Goal: Task Accomplishment & Management: Manage account settings

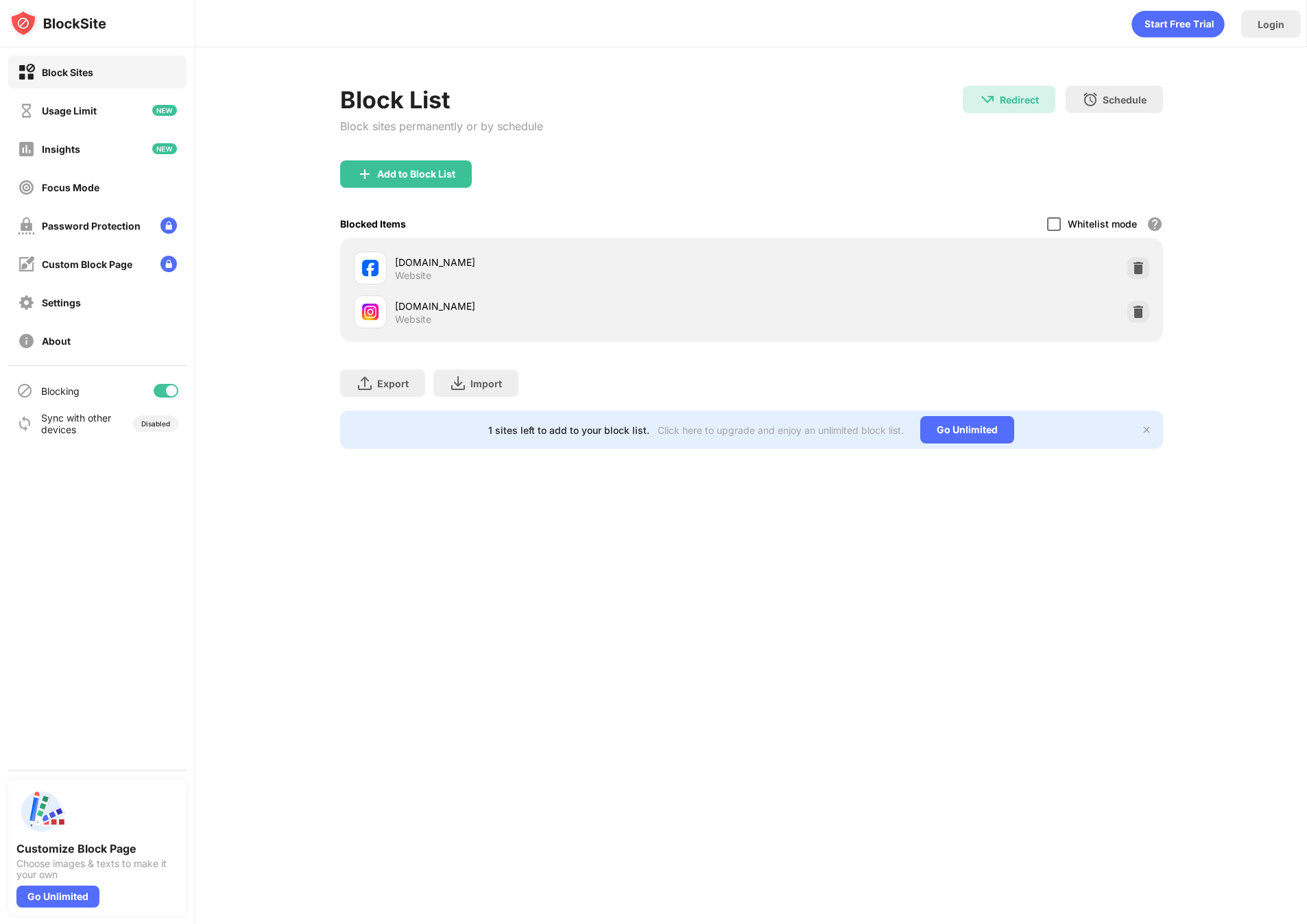
click at [1047, 227] on div at bounding box center [1053, 224] width 14 height 14
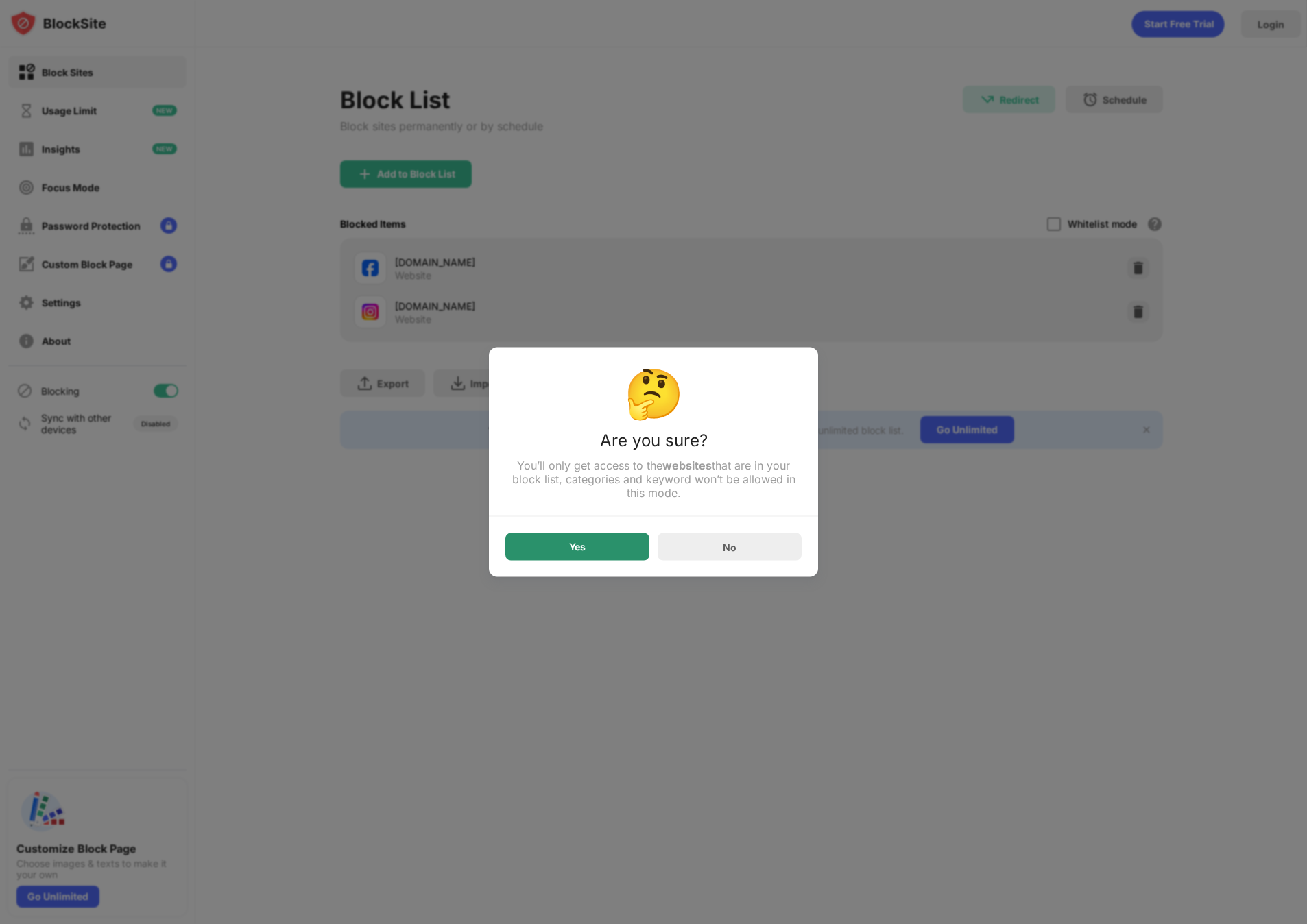
click at [610, 540] on div "Yes" at bounding box center [577, 547] width 144 height 28
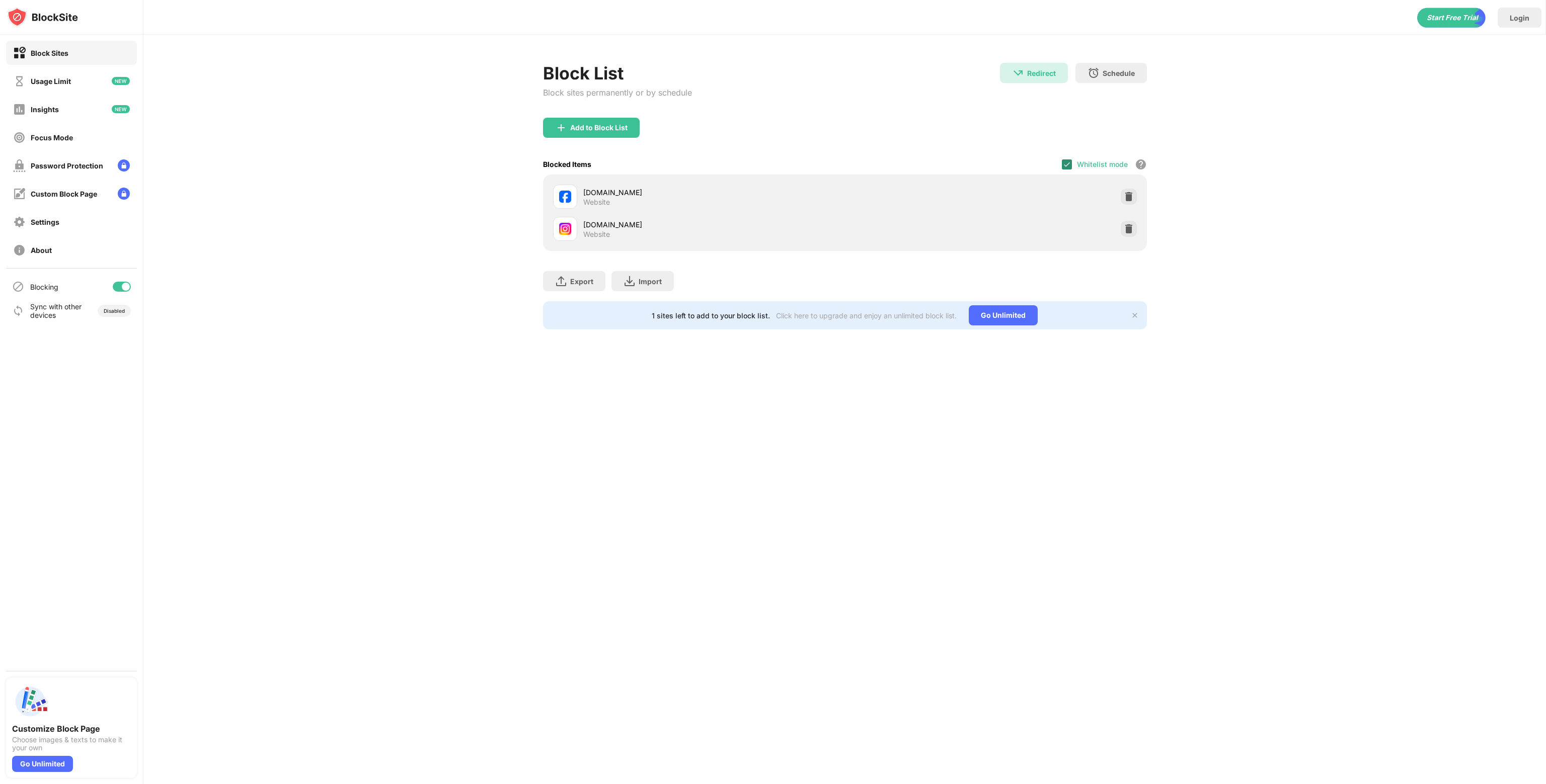
click at [958, 163] on div "Whitelist mode Block all websites except for those in your whitelist. Whitelist…" at bounding box center [1104, 164] width 85 height 20
click at [958, 164] on img at bounding box center [1066, 164] width 8 height 8
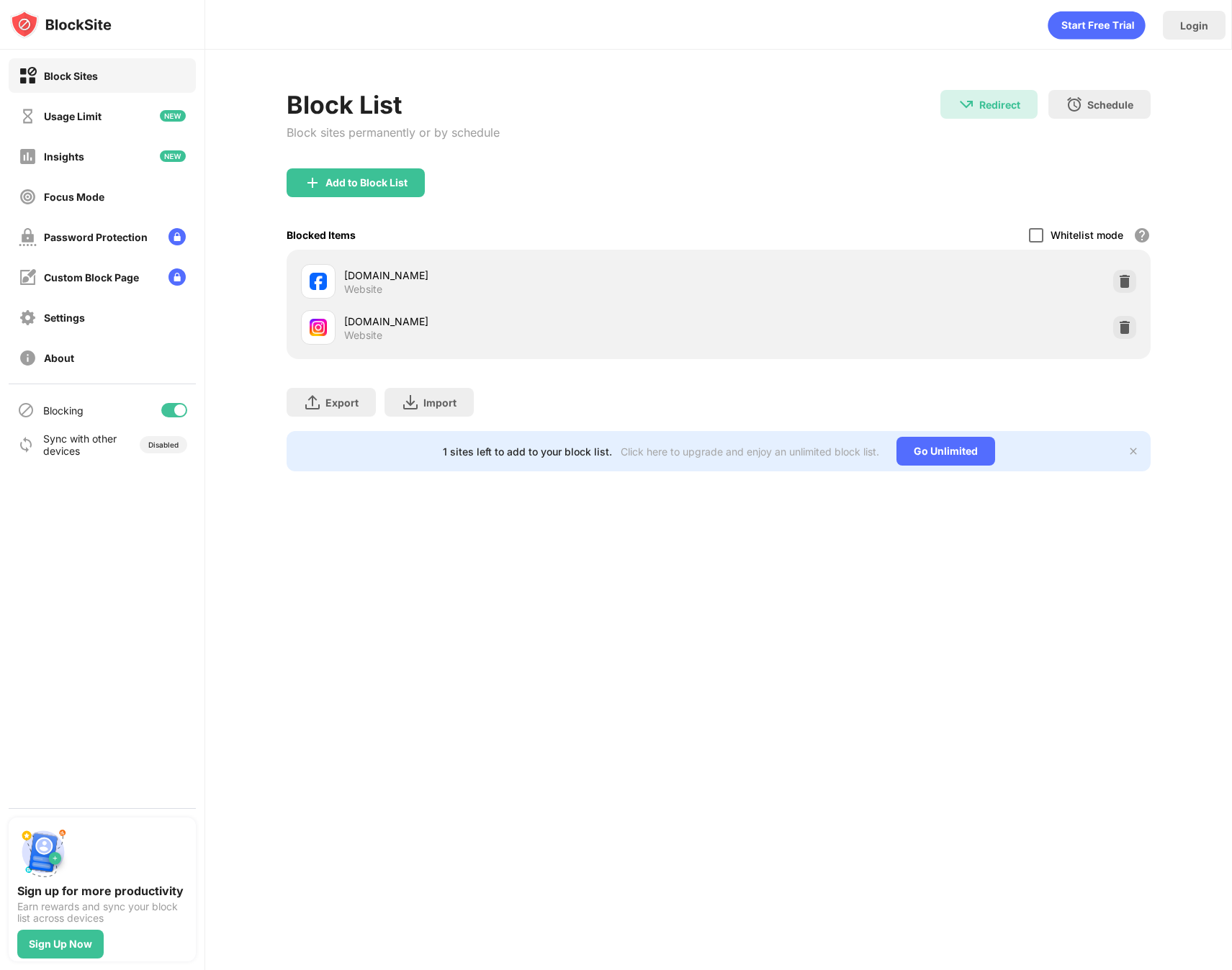
click at [1042, 235] on div at bounding box center [1035, 235] width 15 height 15
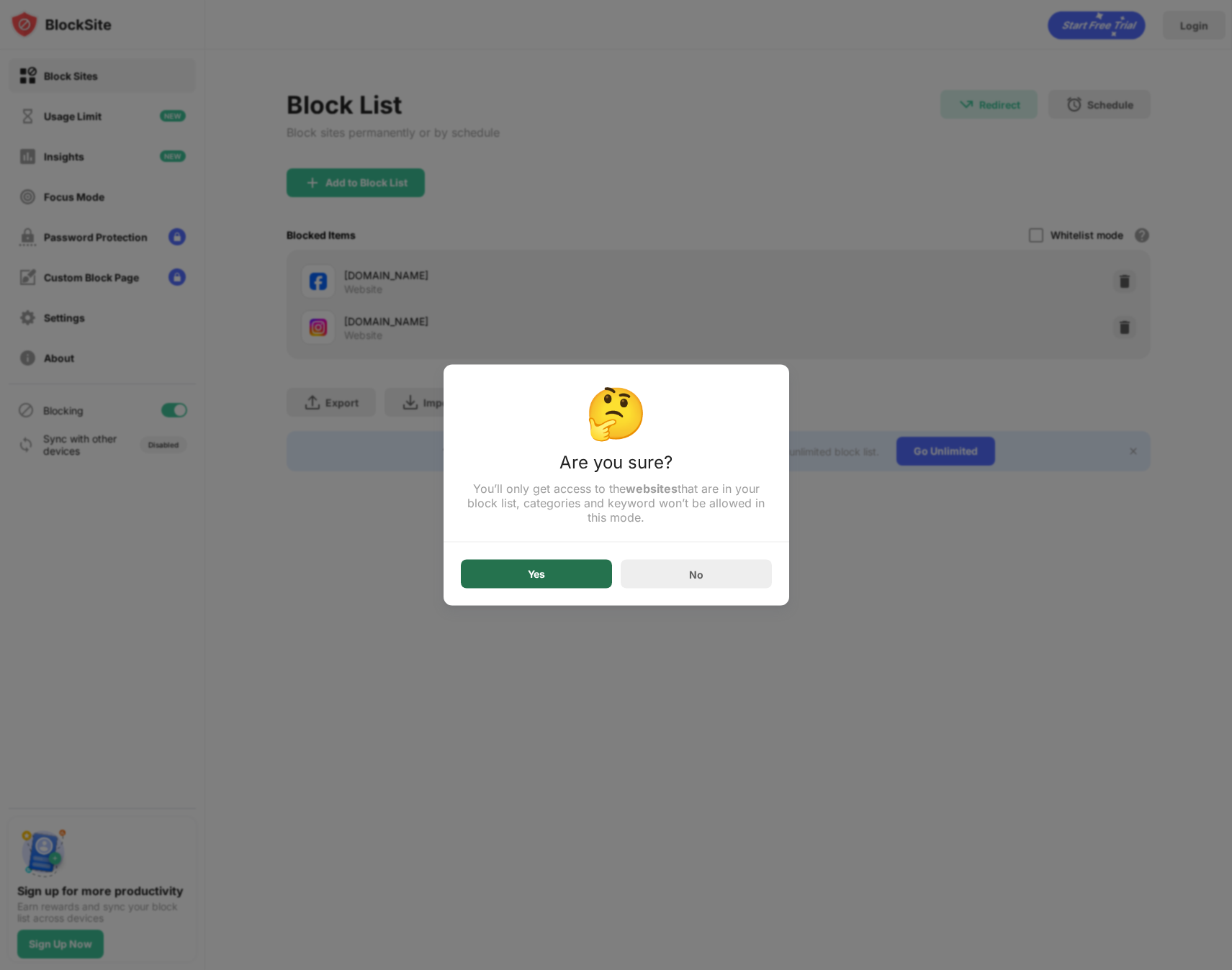
click at [549, 583] on div "Yes" at bounding box center [537, 574] width 151 height 29
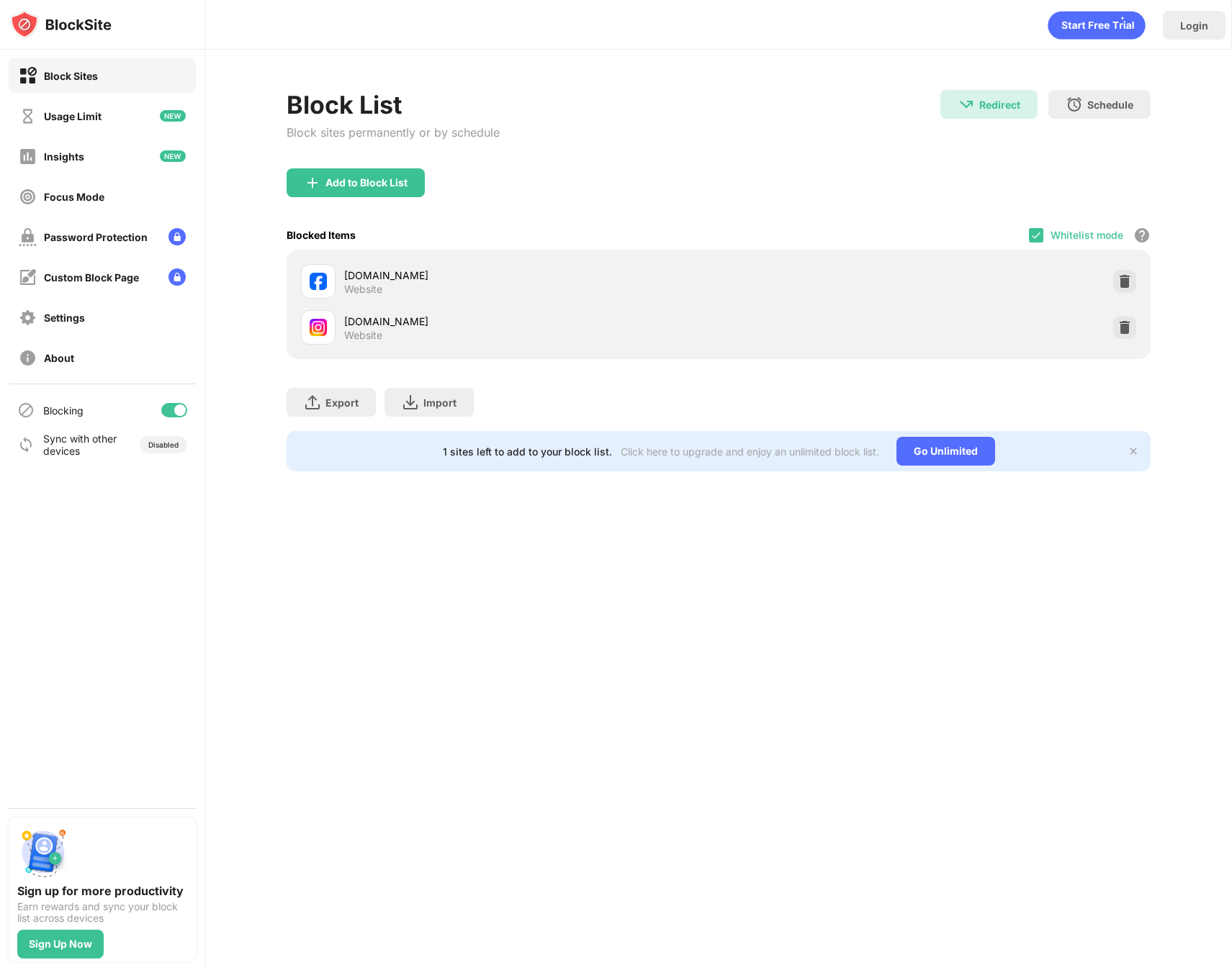
click at [1046, 234] on div "Whitelist mode Block all websites except for those in your whitelist. Whitelist…" at bounding box center [1089, 235] width 122 height 29
click at [1040, 233] on img at bounding box center [1035, 234] width 11 height 11
